Goal: Task Accomplishment & Management: Use online tool/utility

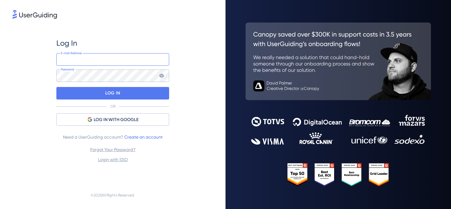
click at [108, 62] on input "email" at bounding box center [112, 59] width 113 height 13
type input "[EMAIL_ADDRESS][DOMAIN_NAME]"
click at [98, 86] on div "Log In [EMAIL_ADDRESS][DOMAIN_NAME] E-mail Address Password LOG IN OR LOG IN WI…" at bounding box center [112, 100] width 113 height 125
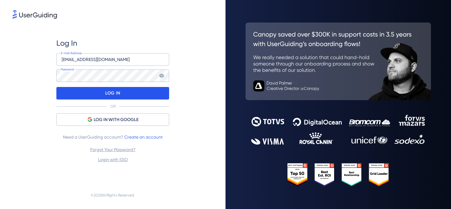
click at [103, 95] on div "LOG IN" at bounding box center [112, 93] width 113 height 13
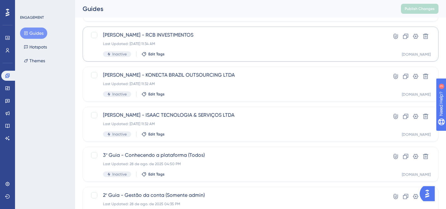
scroll to position [153, 0]
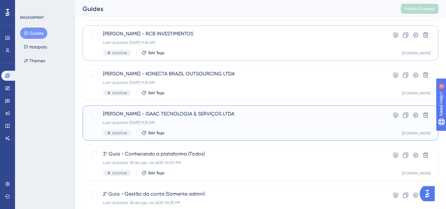
click at [295, 122] on div "Last Updated: [DATE] 11:32 AM" at bounding box center [235, 122] width 265 height 5
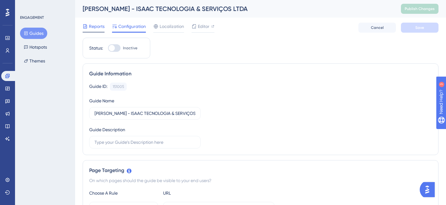
click at [88, 26] on div "Reports" at bounding box center [94, 27] width 22 height 8
click at [8, 73] on link at bounding box center [8, 76] width 15 height 10
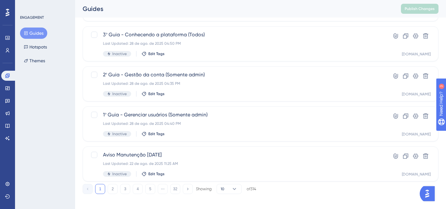
scroll to position [273, 0]
click at [115, 184] on button "2" at bounding box center [113, 189] width 10 height 10
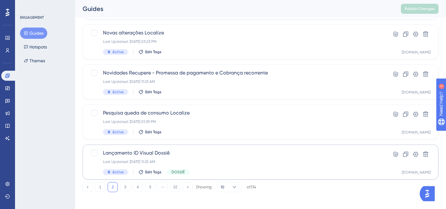
scroll to position [277, 0]
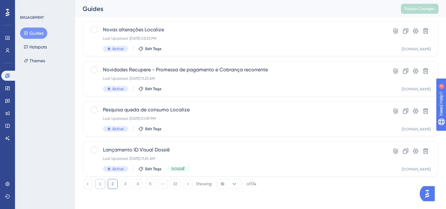
click at [101, 187] on button "1" at bounding box center [100, 184] width 10 height 10
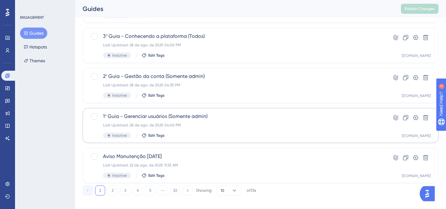
scroll to position [270, 0]
click at [255, 118] on span "1º Guia - Gerenciar usuários (Somente admin)" at bounding box center [235, 117] width 265 height 8
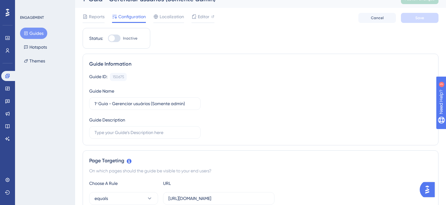
scroll to position [42, 0]
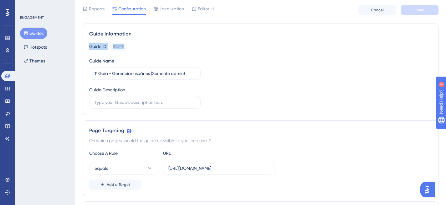
drag, startPoint x: 90, startPoint y: 46, endPoint x: 130, endPoint y: 48, distance: 40.1
click at [130, 48] on div "Guide ID: 150675 Copy" at bounding box center [260, 47] width 343 height 8
copy div "Guide ID: 150675"
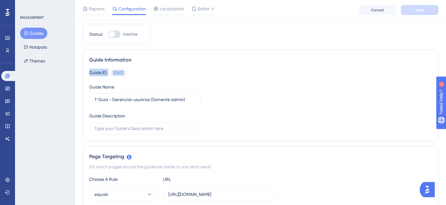
scroll to position [0, 0]
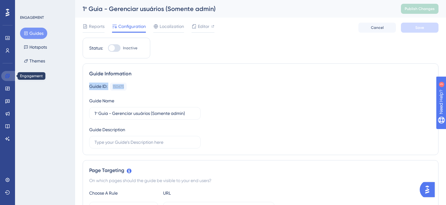
click at [9, 77] on icon at bounding box center [7, 75] width 5 height 5
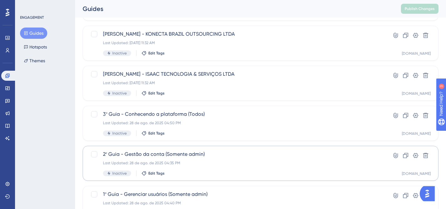
scroll to position [192, 0]
click at [261, 164] on div "Last Updated: 28 de ago. de 2025 04:35 PM" at bounding box center [235, 163] width 265 height 5
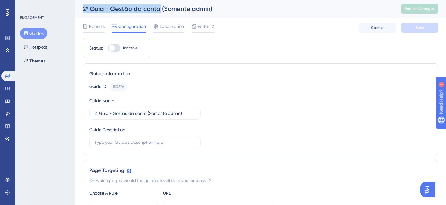
drag, startPoint x: 83, startPoint y: 9, endPoint x: 158, endPoint y: 10, distance: 74.9
click at [158, 10] on div "2º Guia - Gestão da conta (Somente admin)" at bounding box center [234, 8] width 303 height 9
copy div "2º Guia - Gestão da conta"
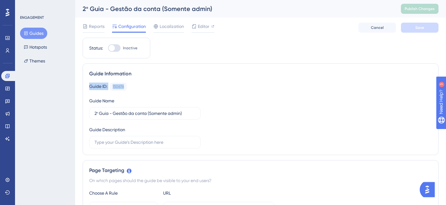
drag, startPoint x: 90, startPoint y: 86, endPoint x: 131, endPoint y: 89, distance: 41.7
click at [131, 89] on div "Guide ID: 150676 Copy" at bounding box center [260, 86] width 343 height 8
copy div "Guide ID: 150676"
click at [10, 78] on link at bounding box center [8, 76] width 15 height 10
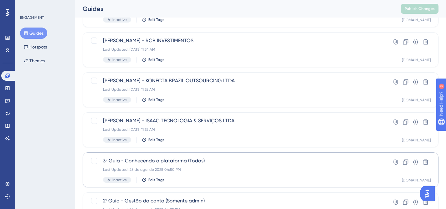
scroll to position [146, 0]
click at [263, 164] on span "3º Guia - Conhecendo a plataforma (Todos)" at bounding box center [235, 161] width 265 height 8
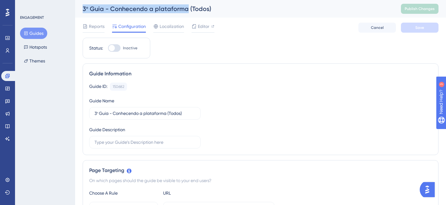
drag, startPoint x: 83, startPoint y: 8, endPoint x: 187, endPoint y: 9, distance: 103.7
click at [187, 9] on div "3º Guia - Conhecendo a plataforma (Todos)" at bounding box center [234, 8] width 303 height 9
copy div "3º Guia - Conhecendo a plataforma"
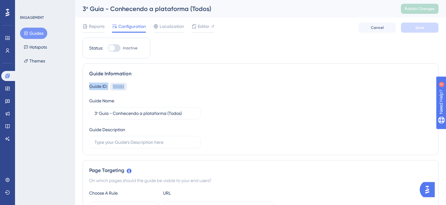
drag, startPoint x: 91, startPoint y: 85, endPoint x: 126, endPoint y: 86, distance: 35.1
click at [126, 86] on div "Guide ID: 150682 Copy" at bounding box center [260, 86] width 343 height 8
copy div "Guide ID: 150682"
click at [9, 78] on link at bounding box center [8, 76] width 15 height 10
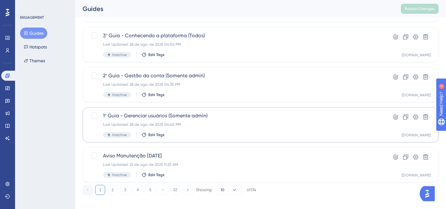
scroll to position [275, 0]
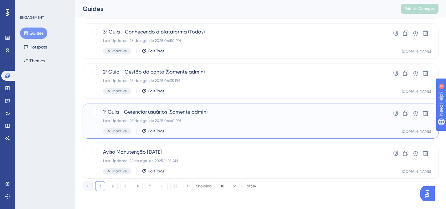
click at [272, 117] on div "1º Guia - Gerenciar usuários (Somente admin) Last Updated: [DATE] 04:40 PM Inac…" at bounding box center [235, 121] width 265 height 26
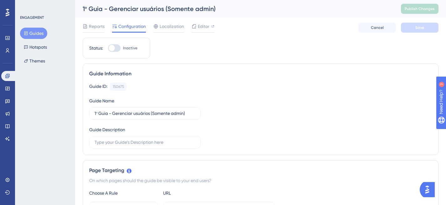
click at [209, 63] on div "Guide Information Guide ID: 150675 Copy Guide Name 1º Guia - Gerenciar usuários…" at bounding box center [261, 108] width 356 height 91
click at [279, 86] on div "Guide ID: 150675 Copy" at bounding box center [260, 86] width 343 height 8
click at [195, 80] on div "Guide Information Guide ID: 150675 Copy Guide Name 1º Guia - Gerenciar usuários…" at bounding box center [261, 108] width 356 height 91
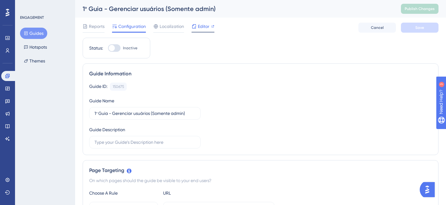
click at [208, 26] on span "Editor" at bounding box center [204, 27] width 12 height 8
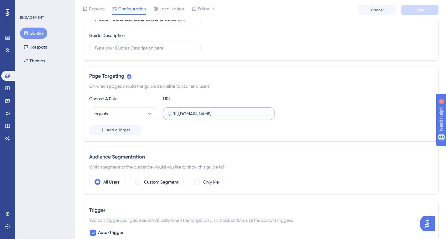
scroll to position [0, 73]
drag, startPoint x: 237, startPoint y: 116, endPoint x: 306, endPoint y: 116, distance: 69.9
click at [306, 116] on div "equals [URL][DOMAIN_NAME]" at bounding box center [260, 113] width 343 height 13
click at [269, 113] on input "[URL][DOMAIN_NAME]" at bounding box center [219, 113] width 101 height 7
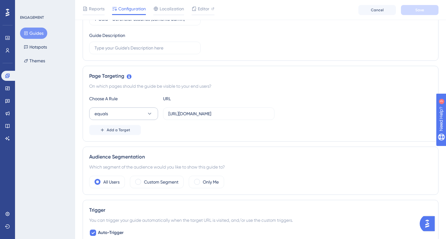
drag, startPoint x: 271, startPoint y: 113, endPoint x: 158, endPoint y: 113, distance: 113.1
click at [158, 113] on div "equals [URL][DOMAIN_NAME]" at bounding box center [181, 113] width 185 height 13
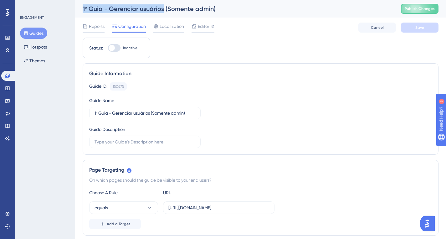
drag, startPoint x: 83, startPoint y: 9, endPoint x: 164, endPoint y: 7, distance: 81.1
click at [164, 7] on div "1º Guia - Gerenciar usuários (Somente admin)" at bounding box center [234, 8] width 303 height 9
copy div "1º Guia - Gerenciar usuários"
